Goal: Use online tool/utility: Utilize a website feature to perform a specific function

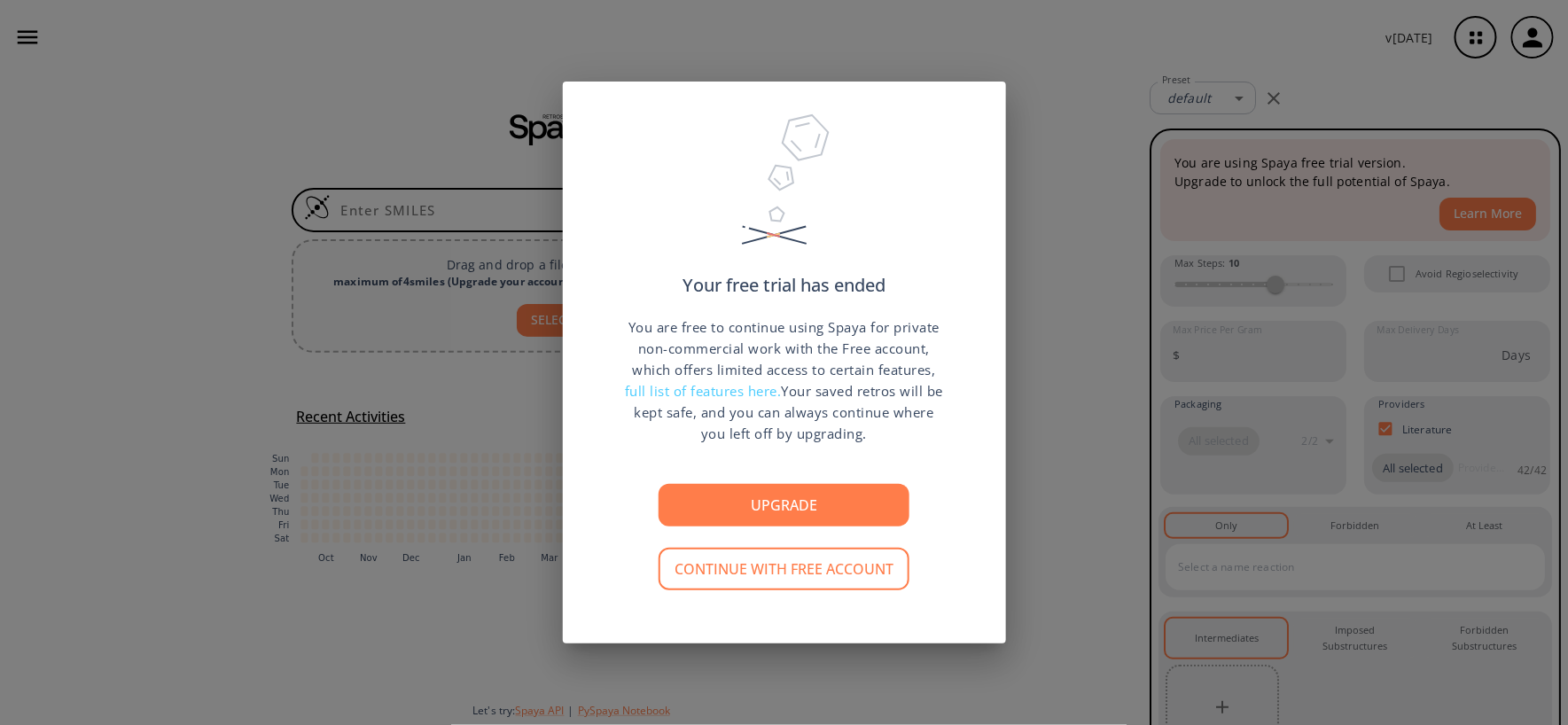
click at [1144, 109] on div "Your free trial has ended You are free to continue using Spaya for private non-…" at bounding box center [784, 362] width 1568 height 725
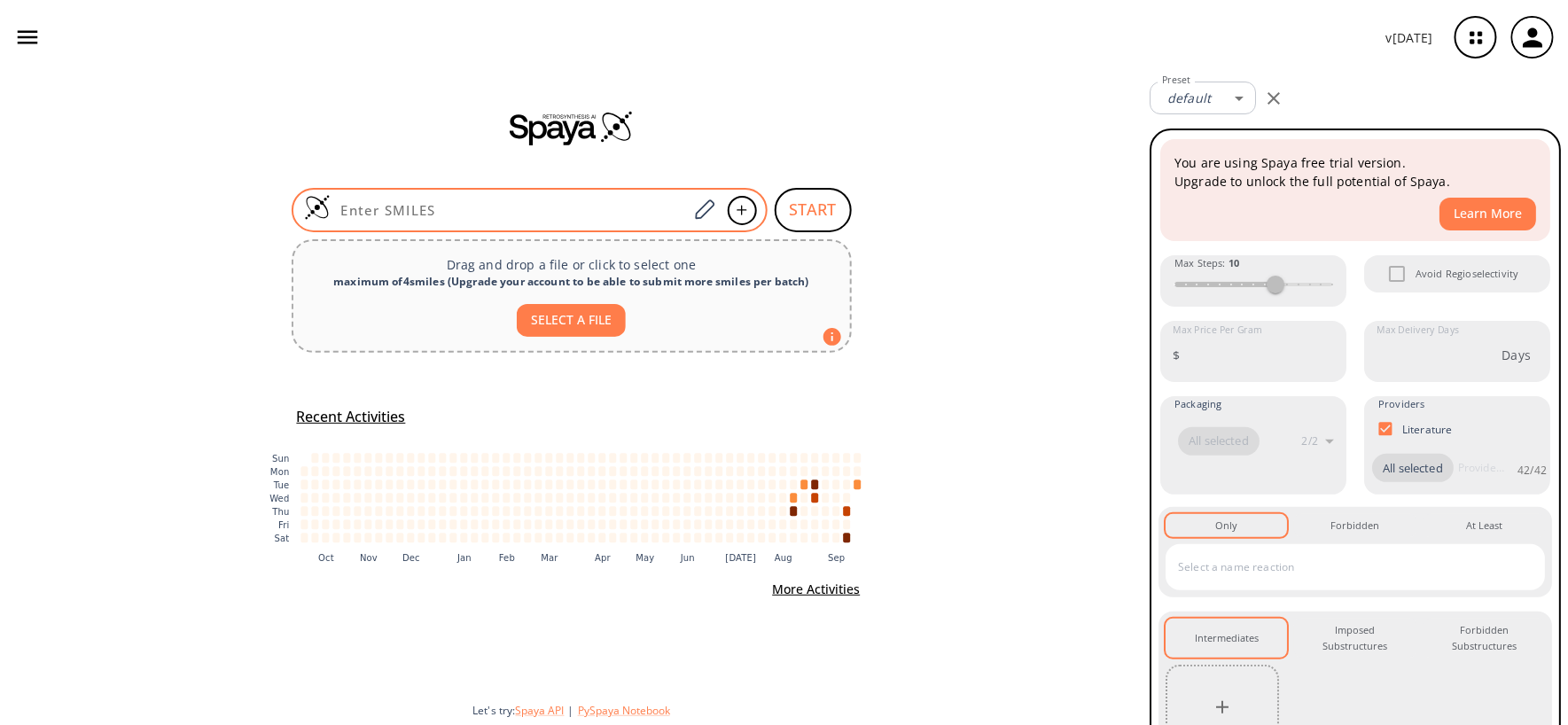
click at [684, 195] on div at bounding box center [529, 210] width 476 height 44
paste input "CC1(CC(C(C(C1)=O)CO)=O)C"
type input "CC1(CC(C(C(C1)=O)CO)=O)C"
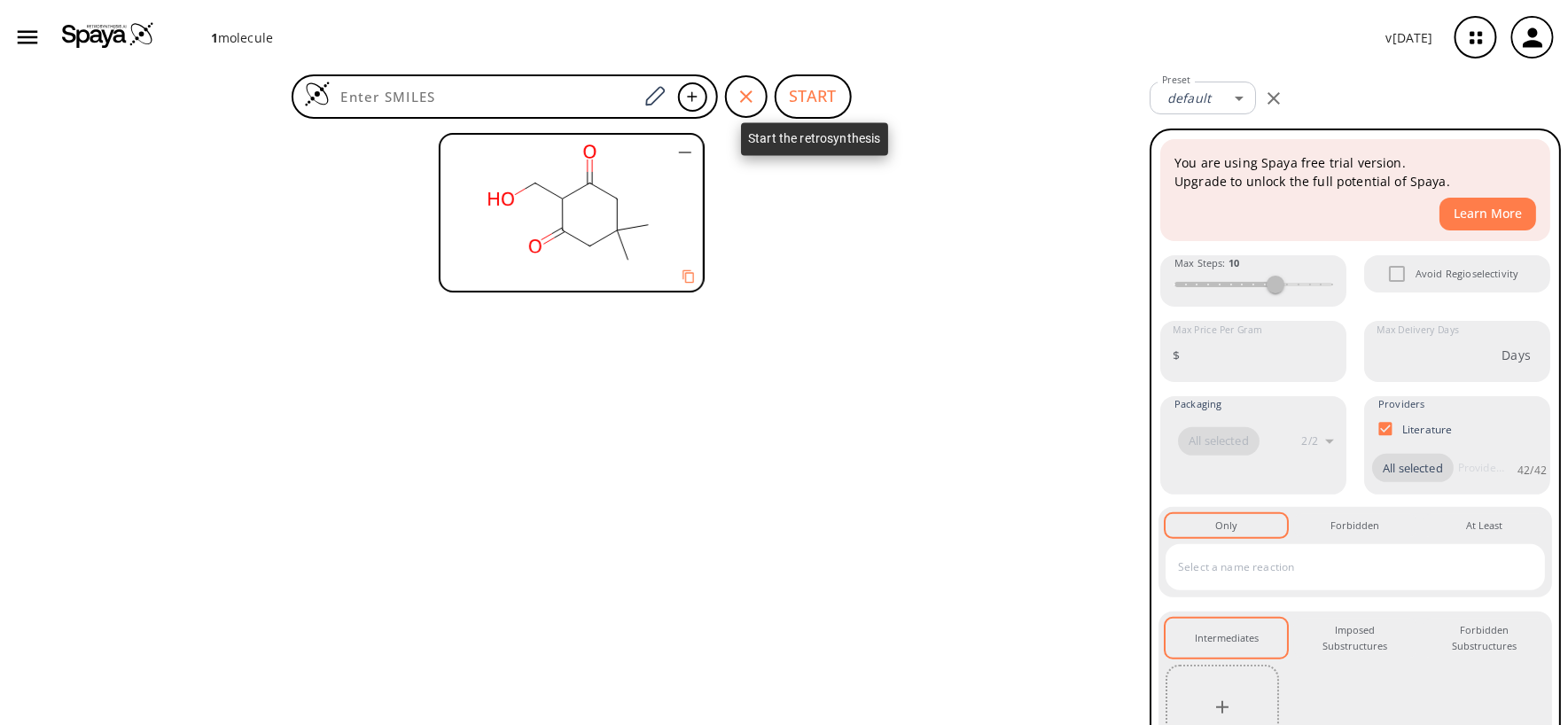
click at [801, 101] on button "START" at bounding box center [813, 97] width 77 height 44
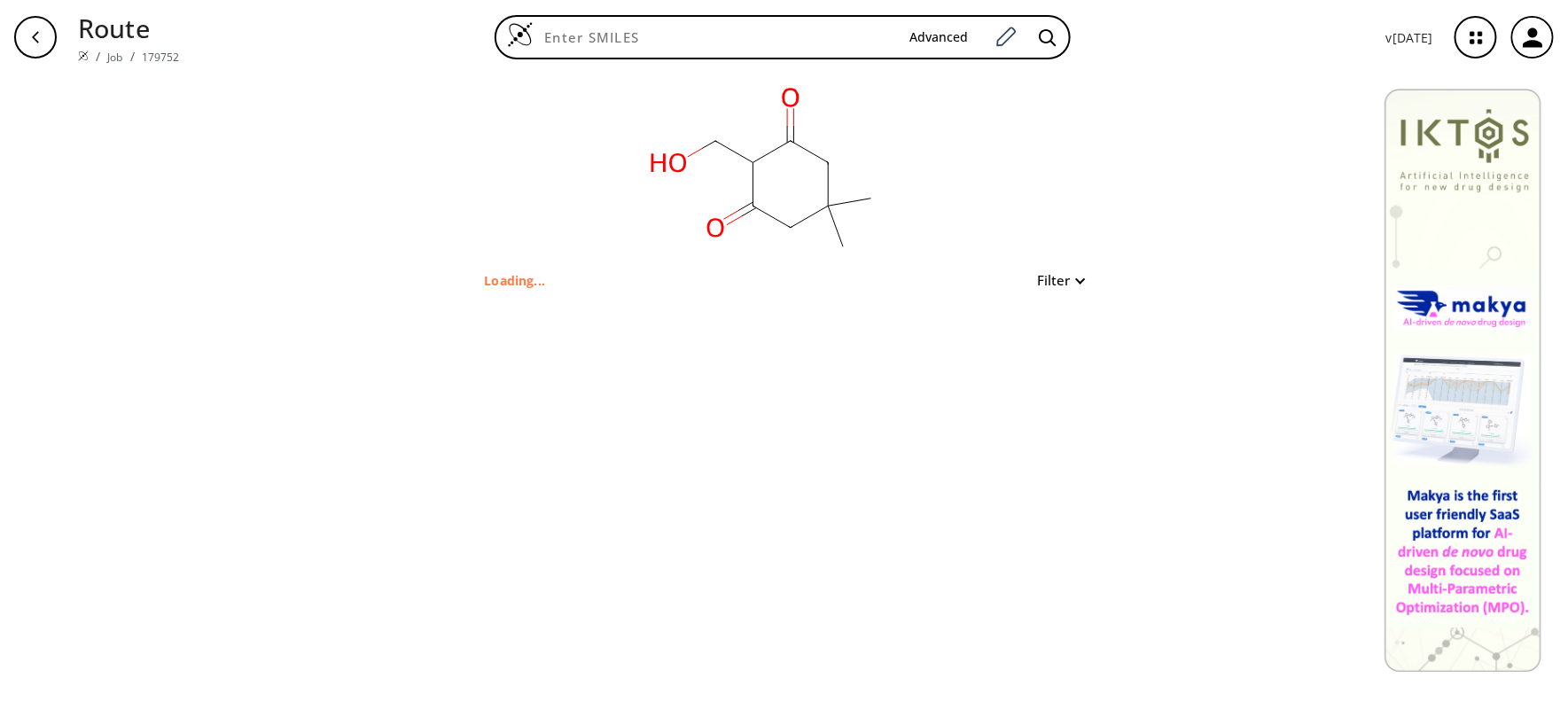
click at [1043, 278] on button "Filter" at bounding box center [1056, 280] width 57 height 13
click at [1043, 278] on div at bounding box center [784, 362] width 1568 height 725
click at [1054, 274] on button "Filter" at bounding box center [1056, 280] width 57 height 13
click at [1054, 272] on div at bounding box center [784, 362] width 1568 height 725
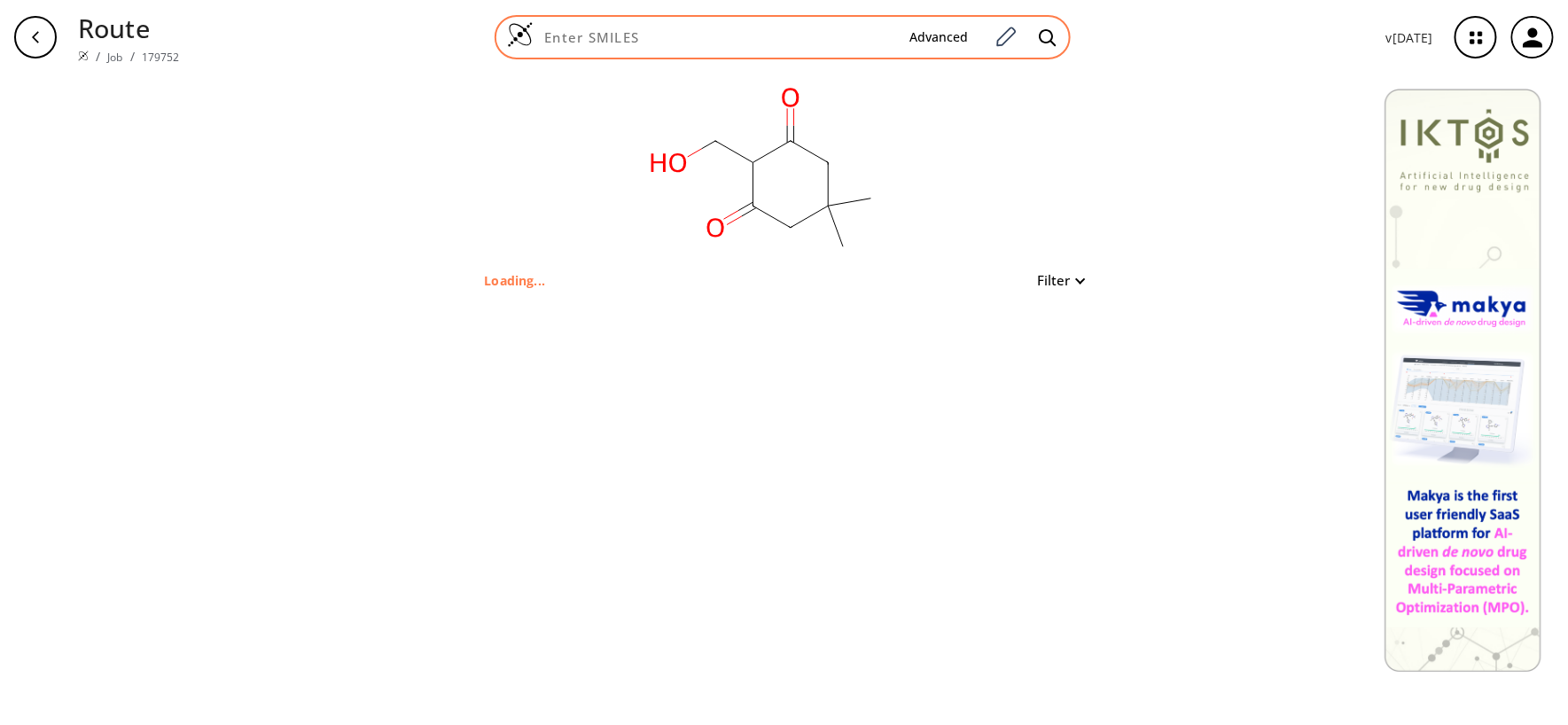
click at [664, 36] on input at bounding box center [714, 37] width 361 height 18
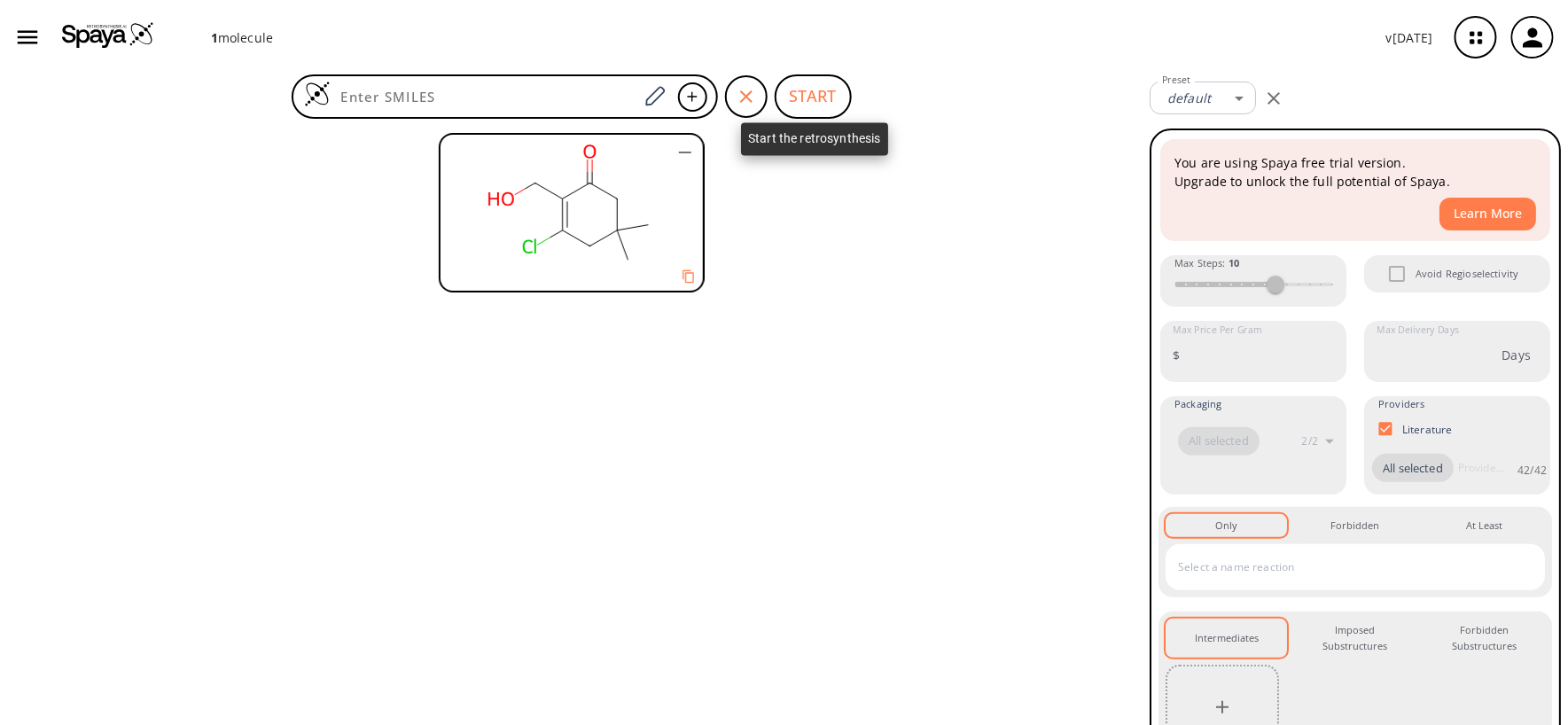
click at [827, 99] on button "START" at bounding box center [813, 97] width 77 height 44
